Goal: Task Accomplishment & Management: Use online tool/utility

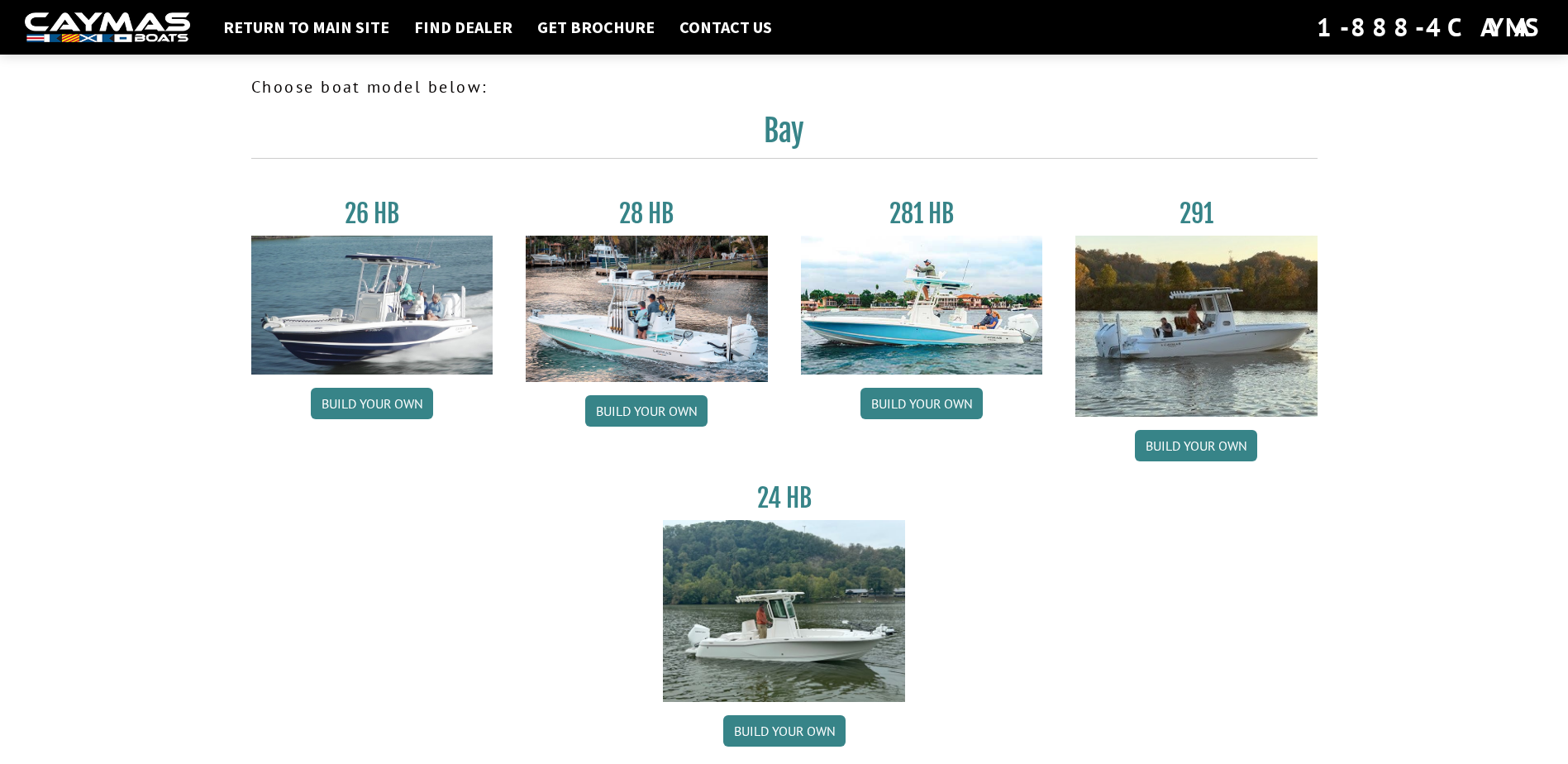
click at [912, 316] on img at bounding box center [922, 305] width 242 height 139
click at [919, 399] on link "Build your own" at bounding box center [921, 403] width 123 height 32
click at [368, 397] on link "Build your own" at bounding box center [372, 403] width 123 height 32
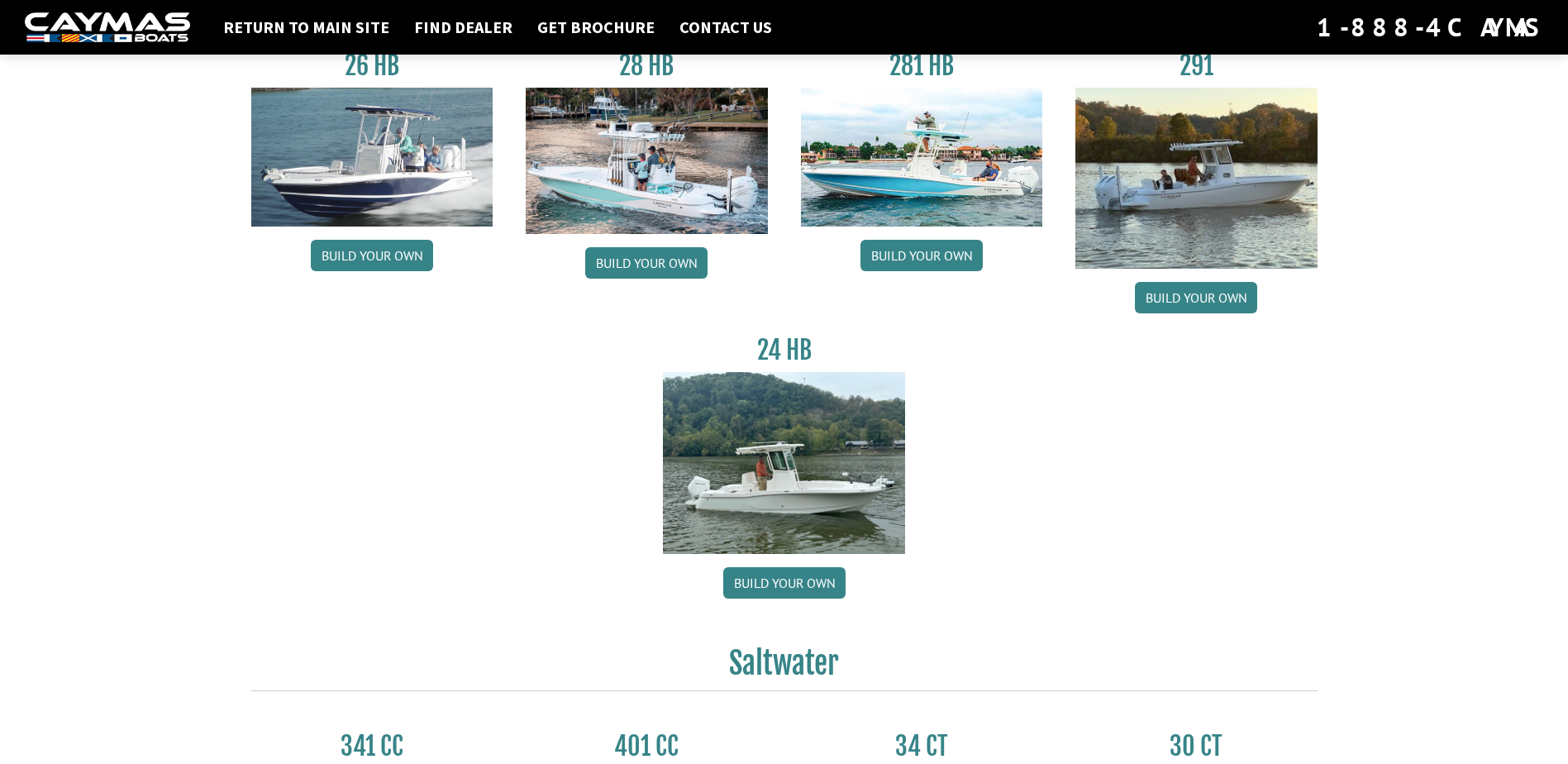
scroll to position [166, 0]
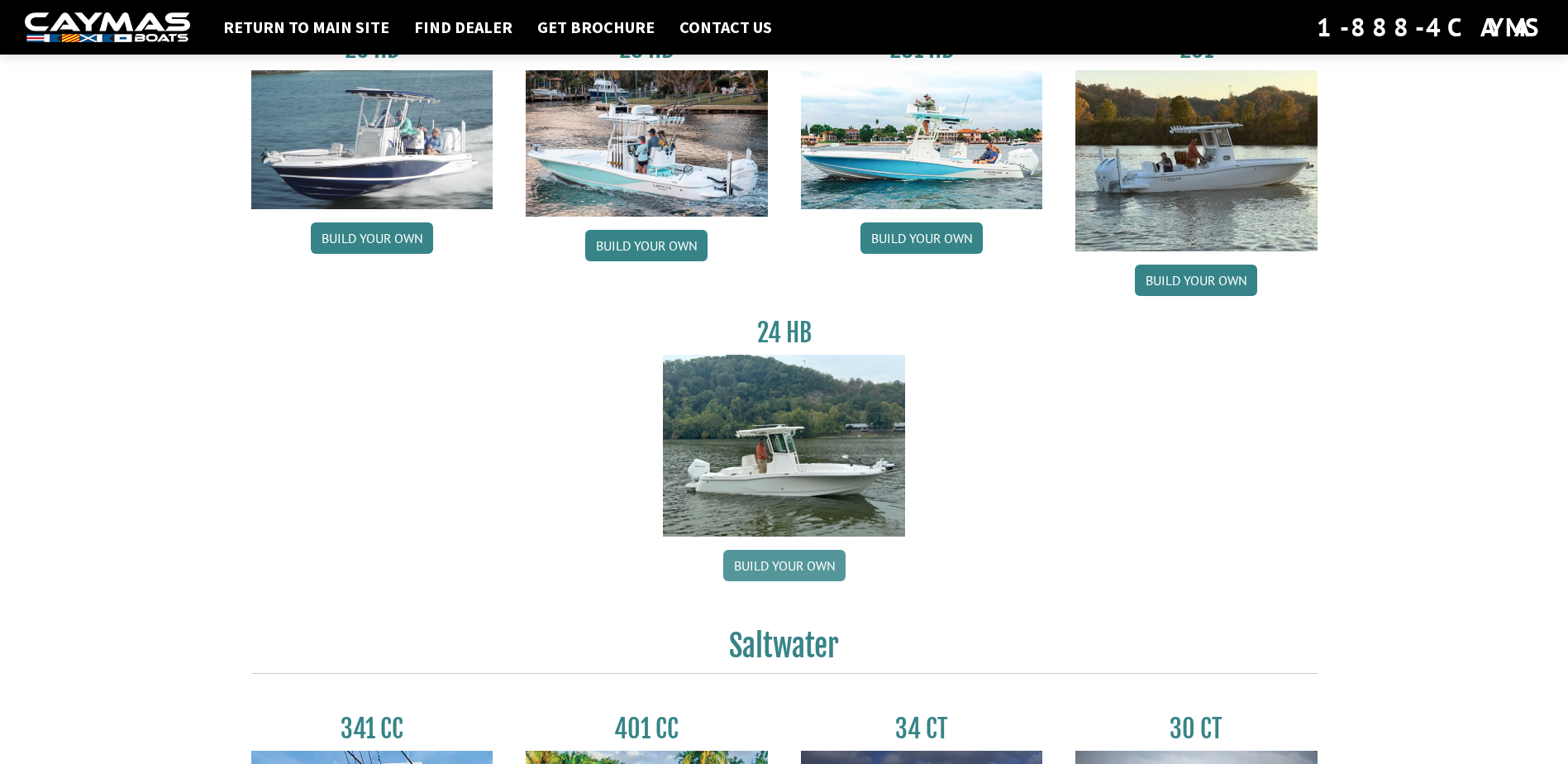
click at [782, 566] on link "Build your own" at bounding box center [784, 565] width 123 height 32
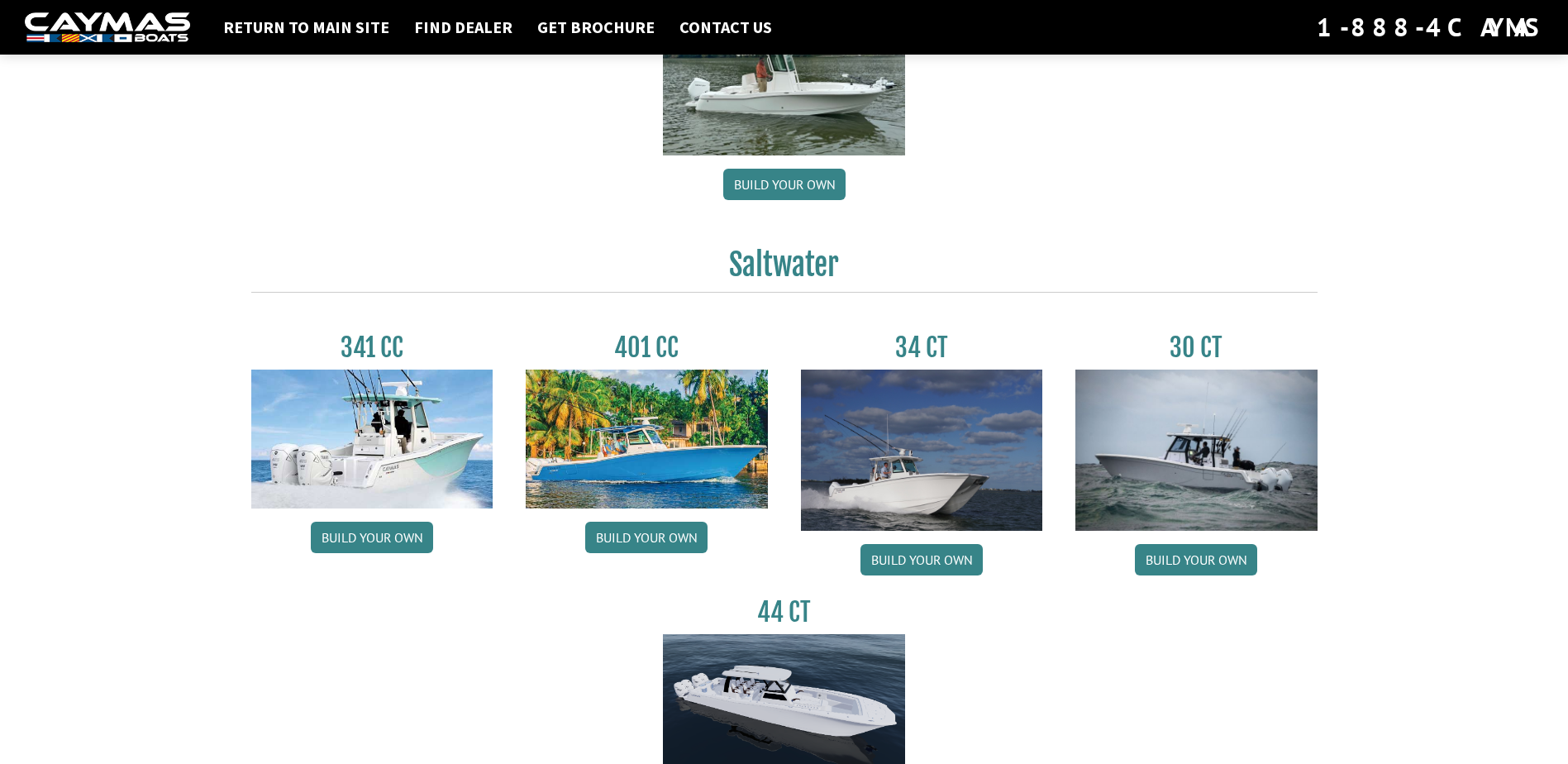
scroll to position [744, 0]
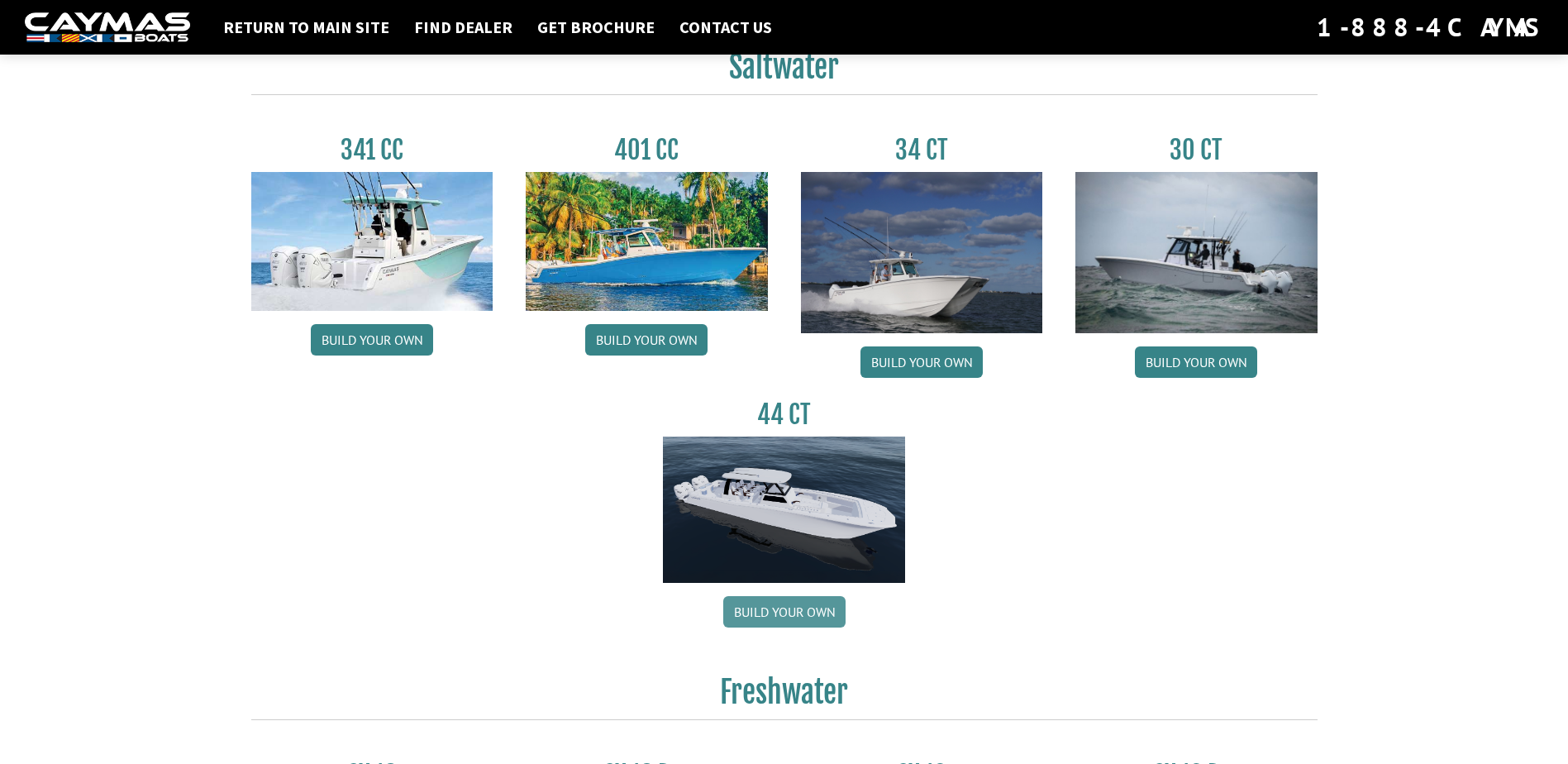
click at [773, 606] on link "Build your own" at bounding box center [784, 611] width 123 height 32
click at [921, 360] on link "Build your own" at bounding box center [921, 362] width 123 height 32
